Goal: Navigation & Orientation: Find specific page/section

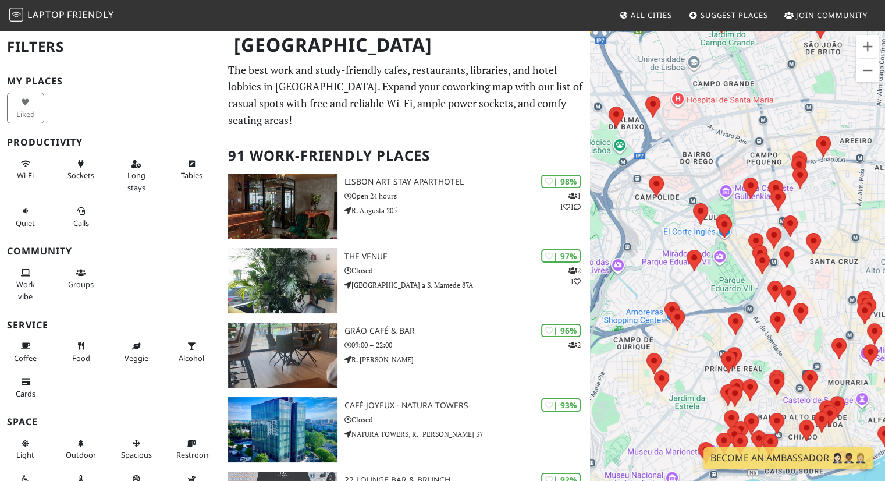
drag, startPoint x: 773, startPoint y: 337, endPoint x: 847, endPoint y: 276, distance: 95.5
click at [847, 276] on div at bounding box center [737, 269] width 295 height 481
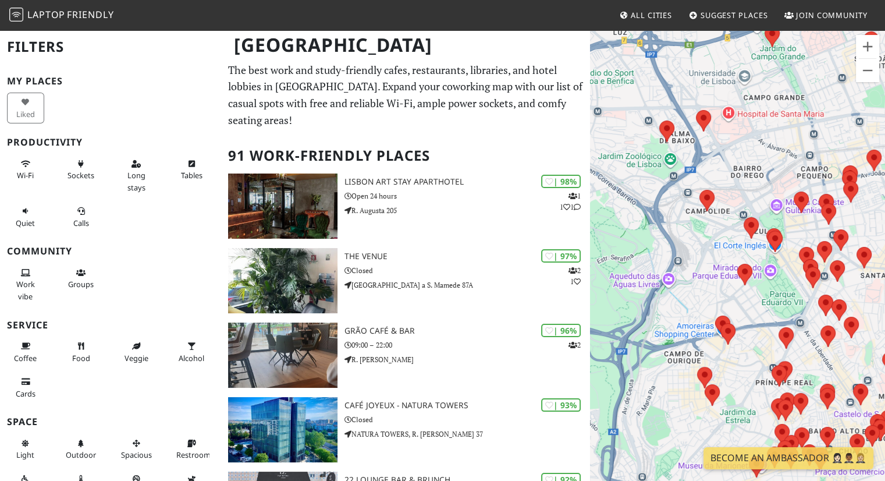
drag, startPoint x: 710, startPoint y: 331, endPoint x: 756, endPoint y: 358, distance: 53.7
click at [756, 358] on div at bounding box center [737, 269] width 295 height 481
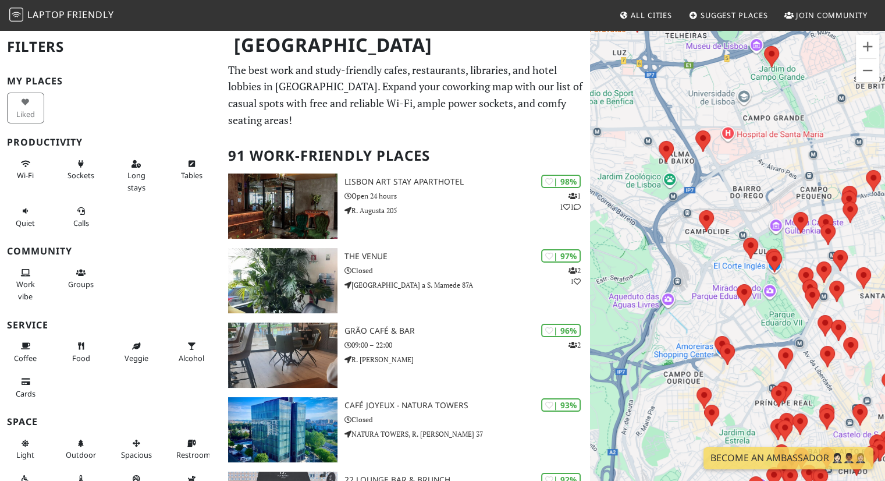
drag, startPoint x: 740, startPoint y: 152, endPoint x: 726, endPoint y: 182, distance: 33.3
click at [733, 186] on div at bounding box center [737, 269] width 295 height 481
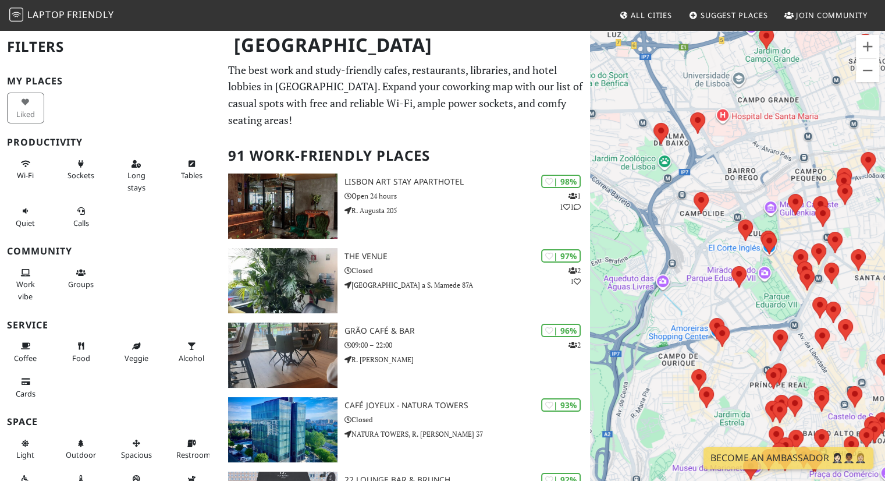
drag, startPoint x: 677, startPoint y: 264, endPoint x: 781, endPoint y: 282, distance: 105.8
click at [781, 282] on div at bounding box center [737, 269] width 295 height 481
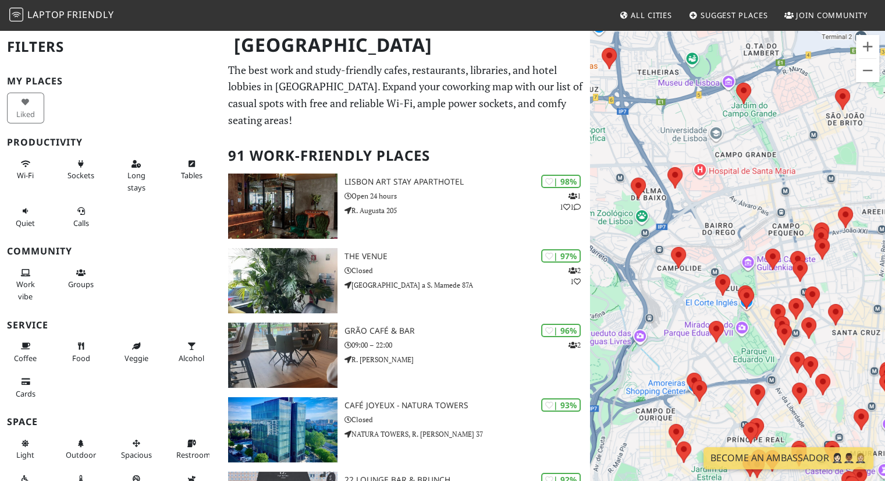
drag, startPoint x: 722, startPoint y: 154, endPoint x: 682, endPoint y: 212, distance: 70.4
click at [682, 212] on div at bounding box center [737, 269] width 295 height 481
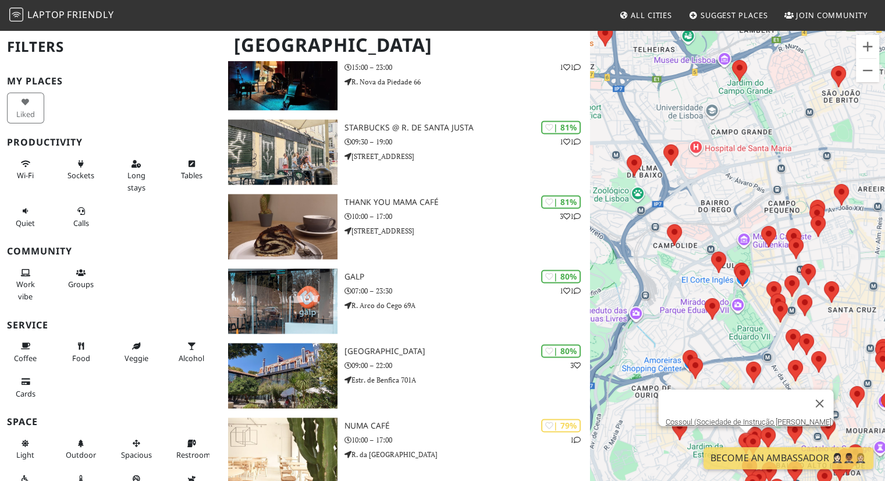
scroll to position [1687, 0]
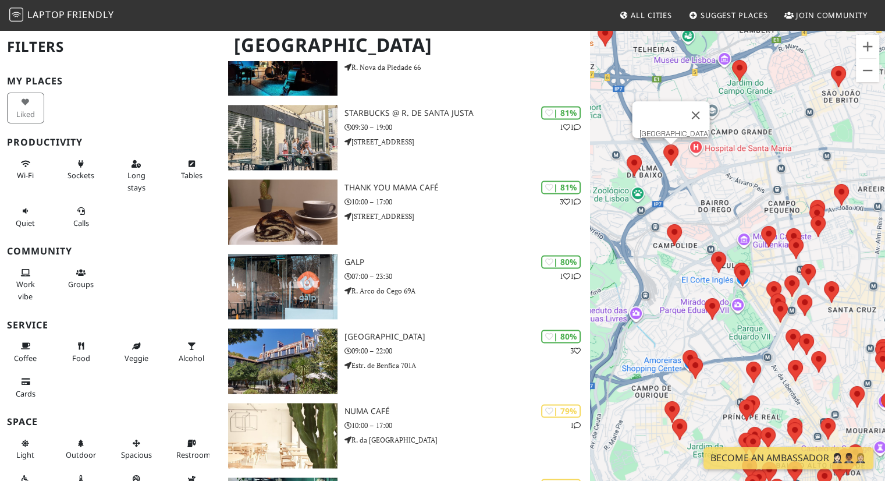
click at [663, 144] on area at bounding box center [663, 144] width 0 height 0
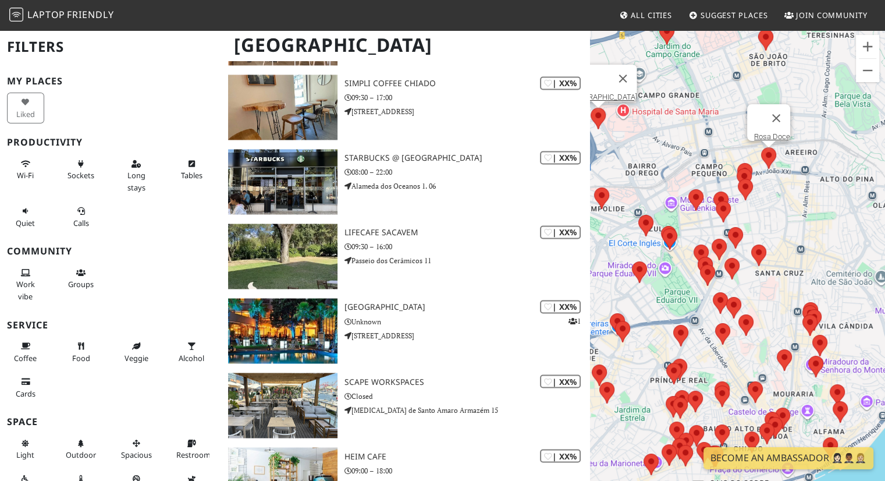
scroll to position [6314, 0]
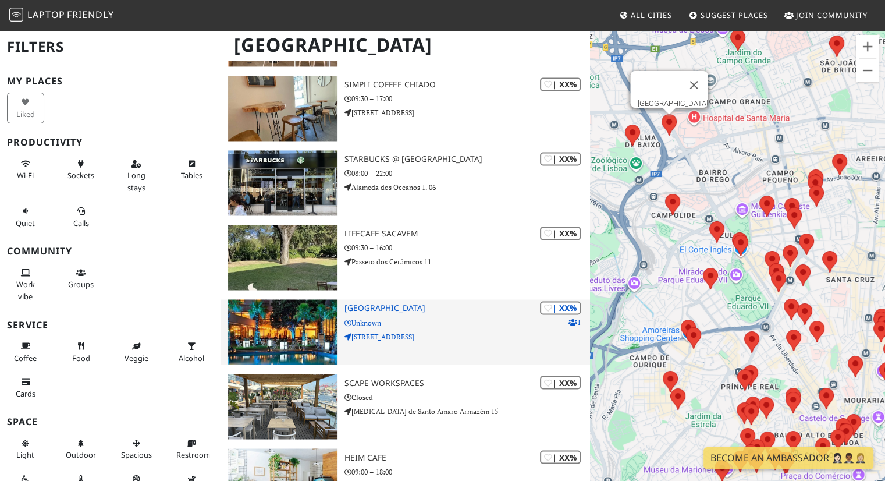
click at [507, 331] on p "[STREET_ADDRESS]" at bounding box center [467, 336] width 246 height 11
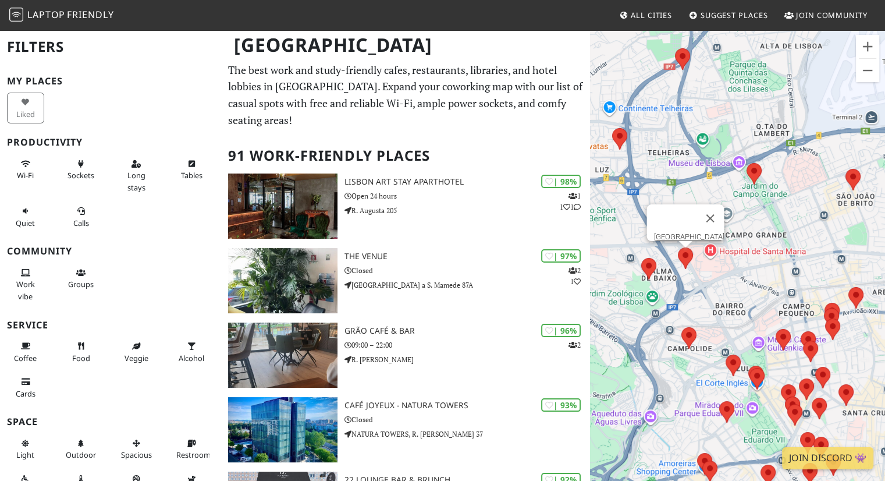
click at [678, 247] on area at bounding box center [678, 247] width 0 height 0
click at [688, 232] on link "[GEOGRAPHIC_DATA]" at bounding box center [688, 236] width 70 height 9
